Goal: Information Seeking & Learning: Learn about a topic

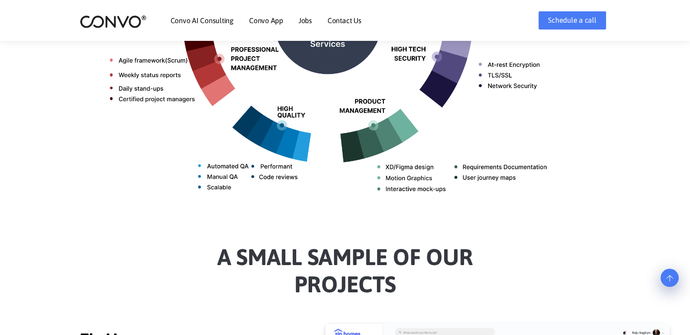
scroll to position [680, 0]
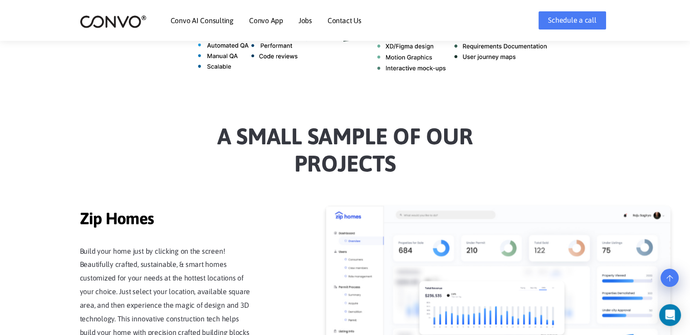
click at [308, 20] on link "Jobs" at bounding box center [305, 20] width 14 height 7
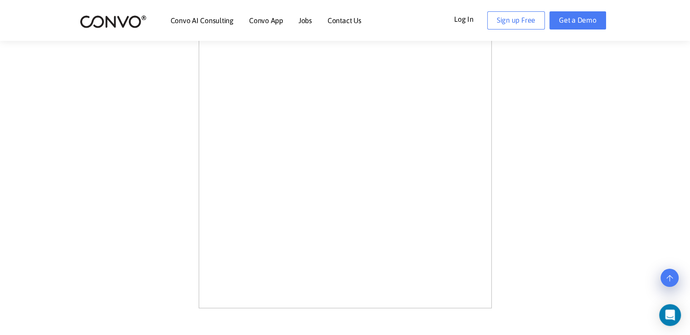
scroll to position [1072, 0]
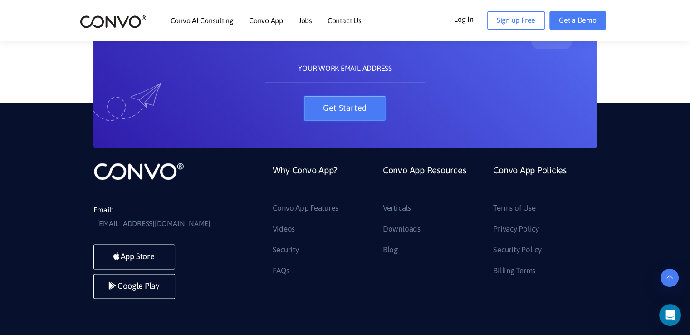
click at [332, 115] on button "Get Started" at bounding box center [345, 108] width 82 height 25
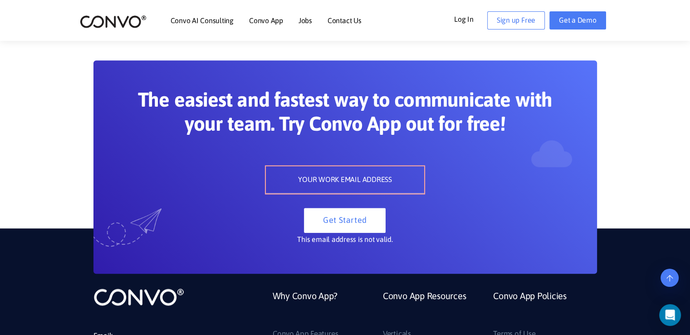
scroll to position [891, 0]
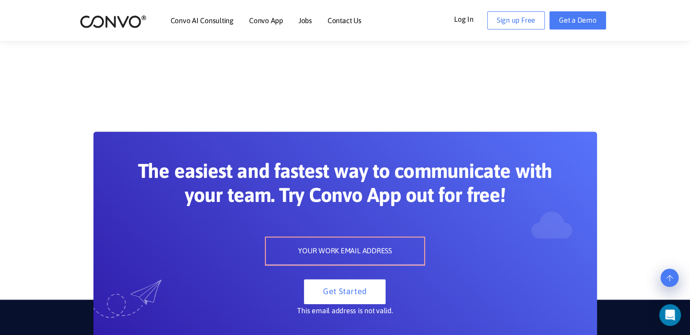
click at [640, 133] on section "The easiest and fastest way to communicate with your team. Try Convo App out fo…" at bounding box center [345, 210] width 690 height 267
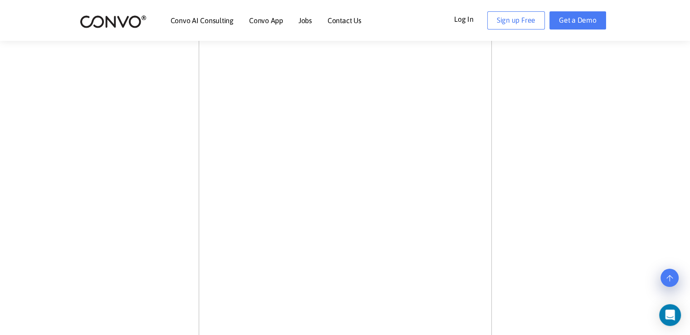
scroll to position [392, 0]
